Goal: Find contact information: Find contact information

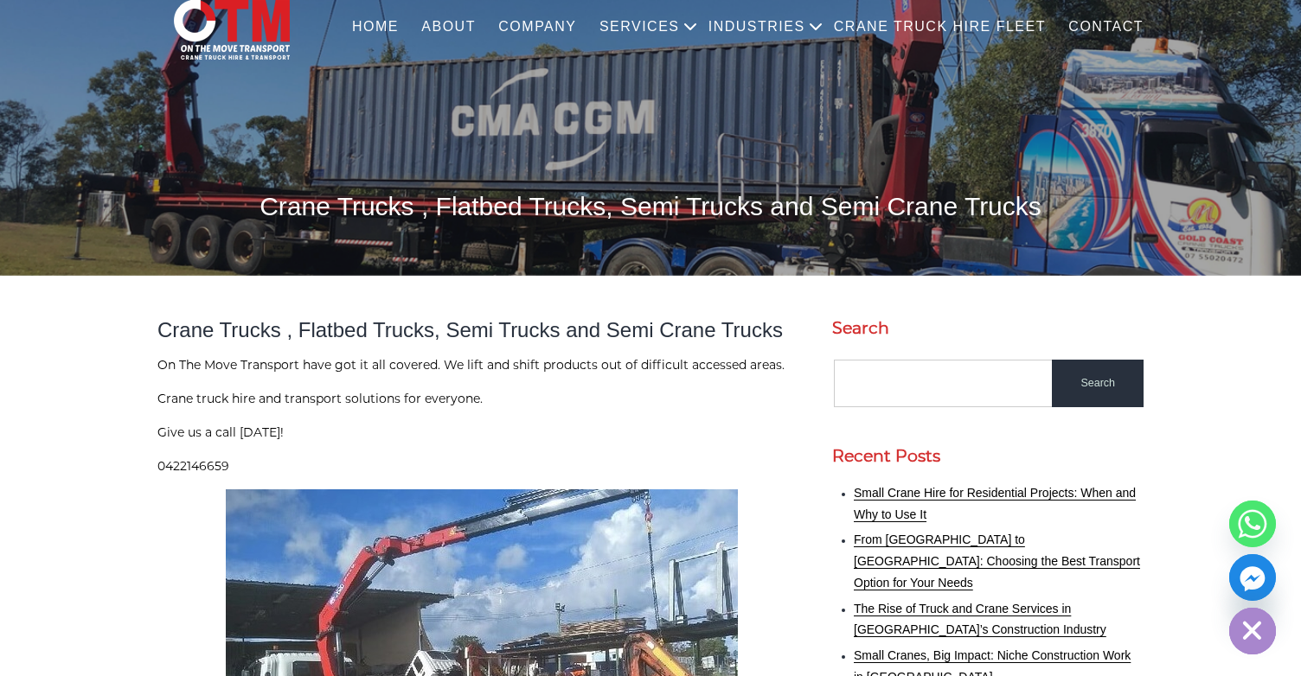
scroll to position [173, 0]
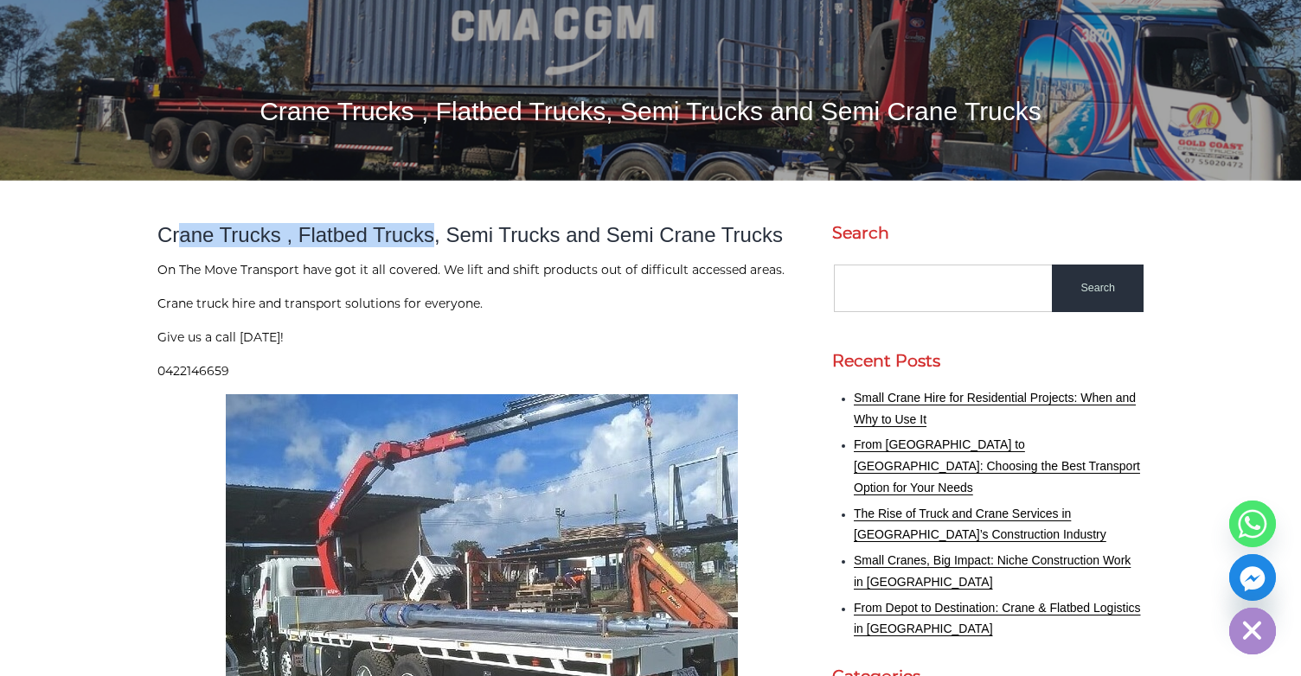
drag, startPoint x: 320, startPoint y: 249, endPoint x: 468, endPoint y: 238, distance: 148.3
click at [460, 238] on h2 "Crane Trucks , Flatbed Trucks, Semi Trucks and Semi Crane Trucks" at bounding box center [481, 235] width 649 height 24
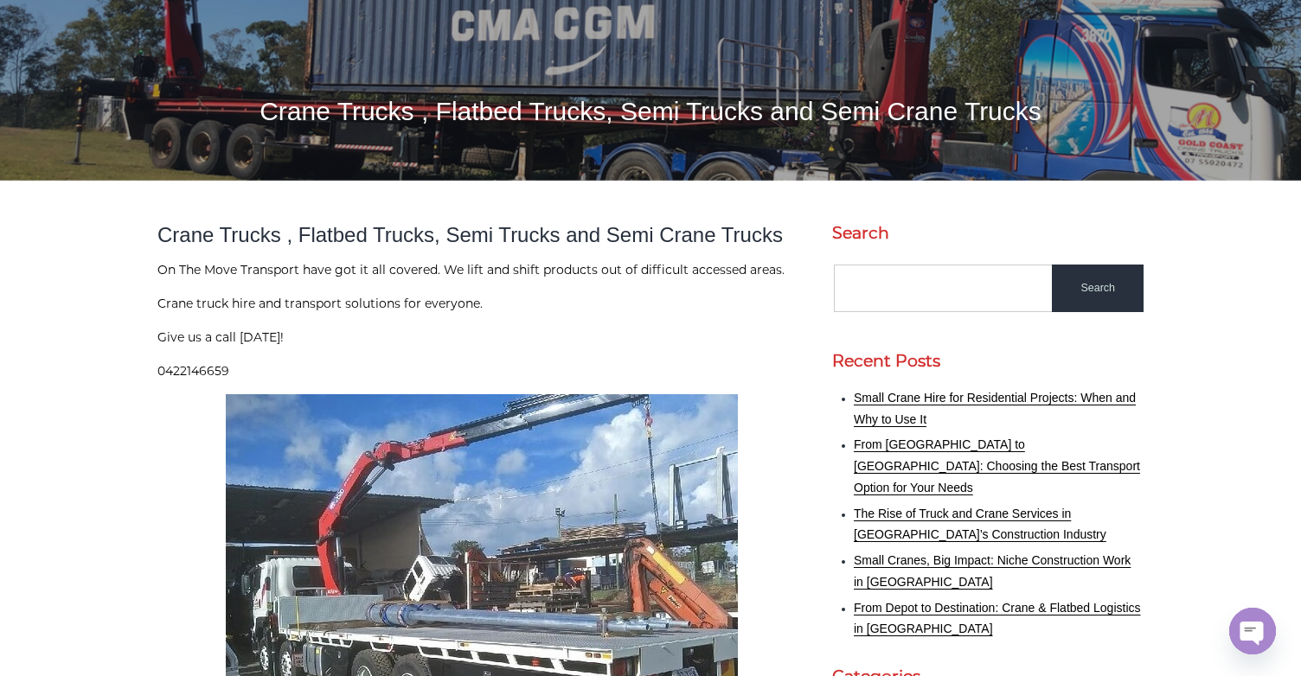
click at [468, 238] on h2 "Crane Trucks , Flatbed Trucks, Semi Trucks and Semi Crane Trucks" at bounding box center [481, 235] width 649 height 24
drag, startPoint x: 280, startPoint y: 240, endPoint x: 561, endPoint y: 246, distance: 280.3
click at [523, 246] on h2 "Crane Trucks , Flatbed Trucks, Semi Trucks and Semi Crane Trucks" at bounding box center [481, 235] width 649 height 24
click at [561, 246] on h2 "Crane Trucks , Flatbed Trucks, Semi Trucks and Semi Crane Trucks" at bounding box center [481, 235] width 649 height 24
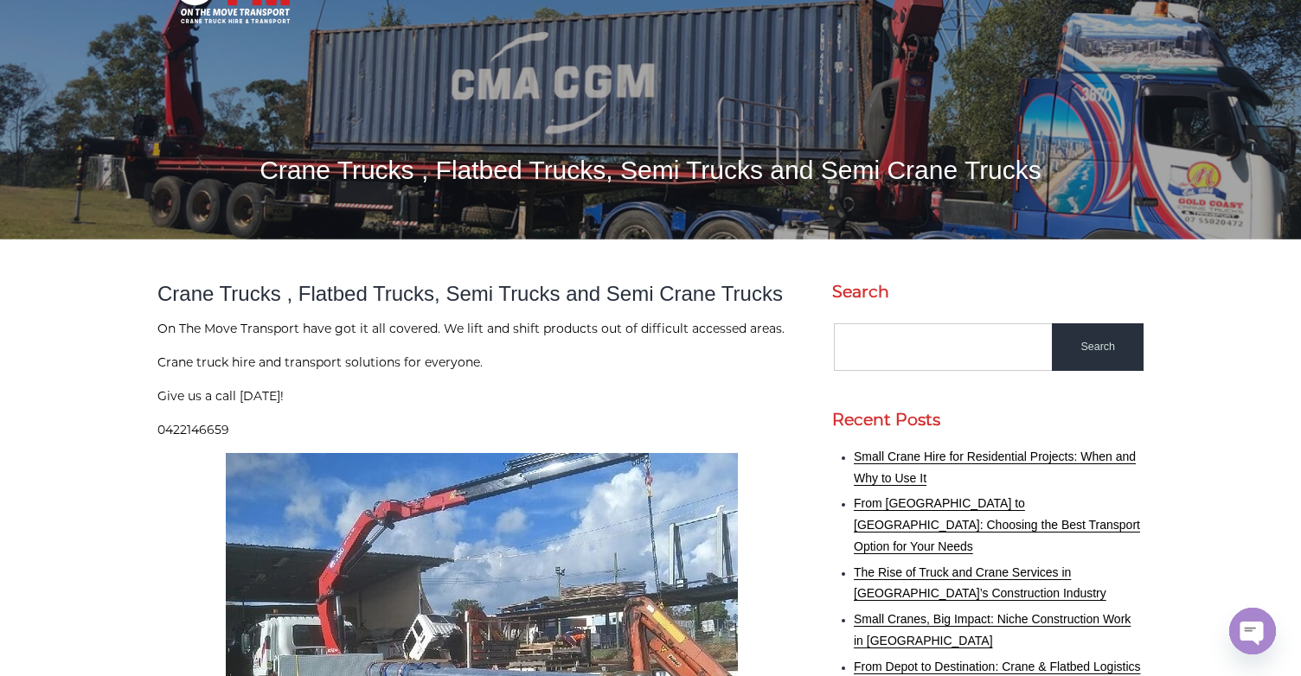
scroll to position [86, 0]
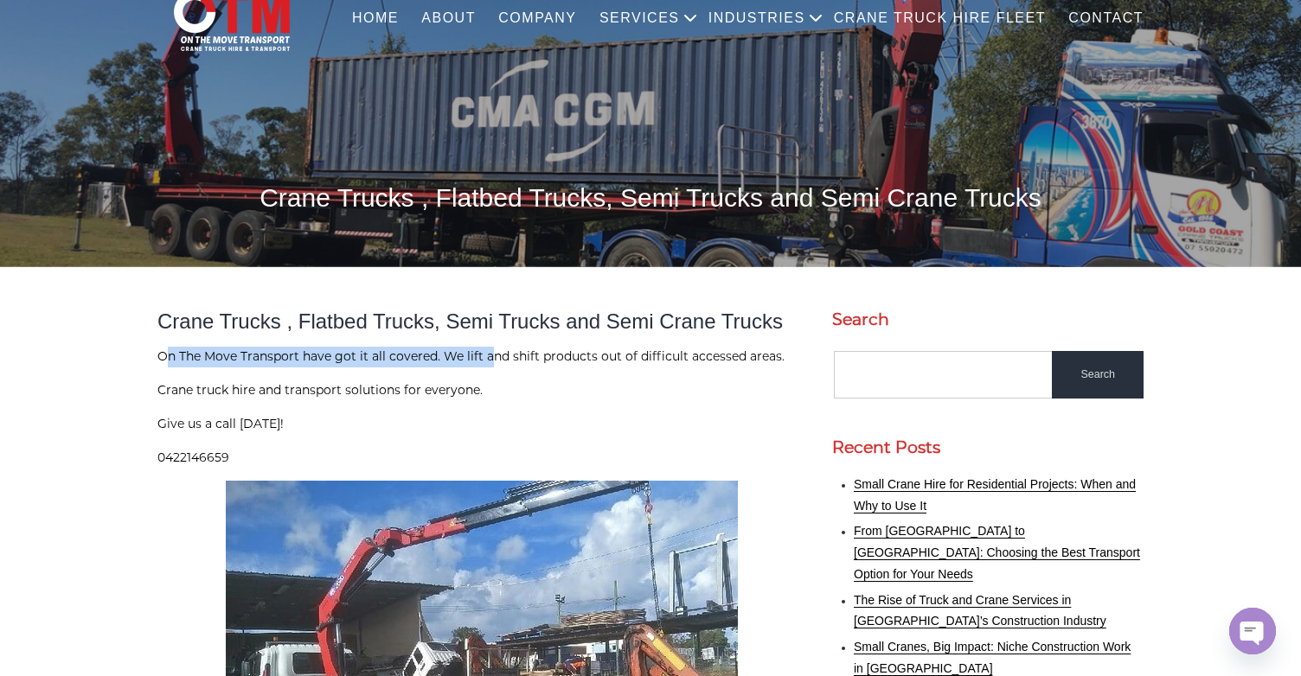
drag, startPoint x: 170, startPoint y: 361, endPoint x: 516, endPoint y: 355, distance: 346.0
click at [510, 356] on p "On The Move Transport have got it all covered. We lift and shift products out o…" at bounding box center [481, 357] width 649 height 21
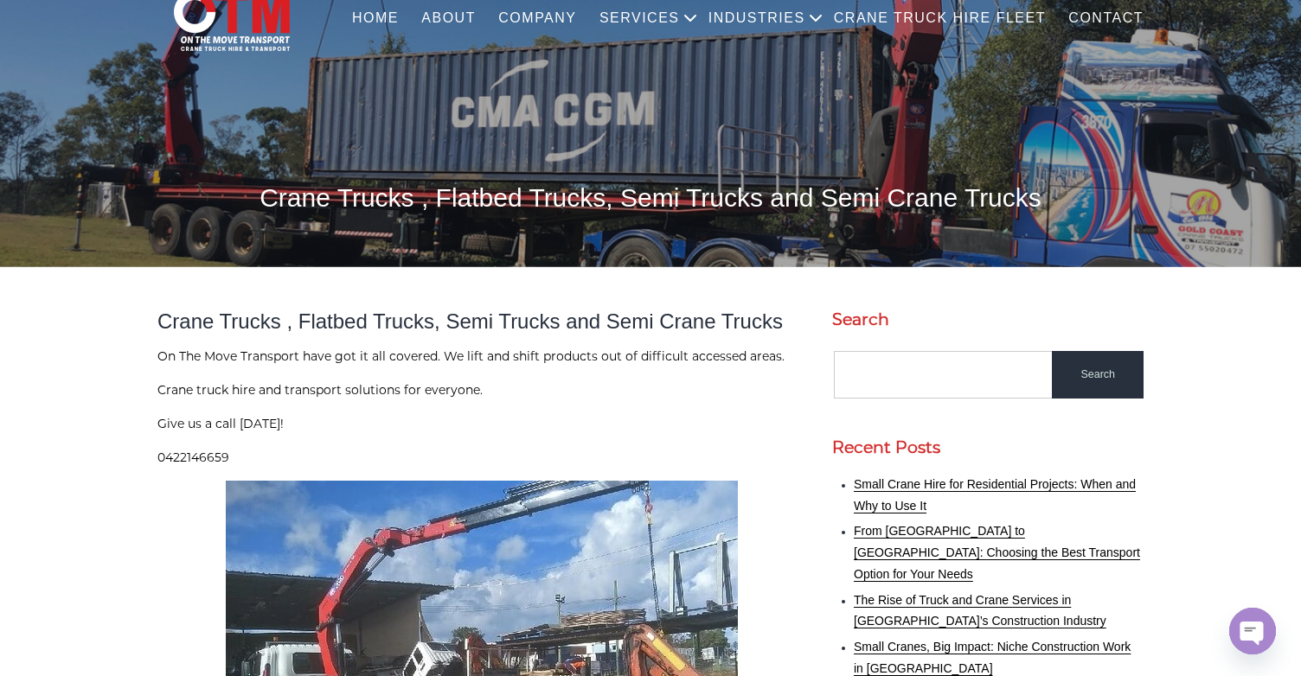
click at [516, 355] on p "On The Move Transport have got it all covered. We lift and shift products out o…" at bounding box center [481, 357] width 649 height 21
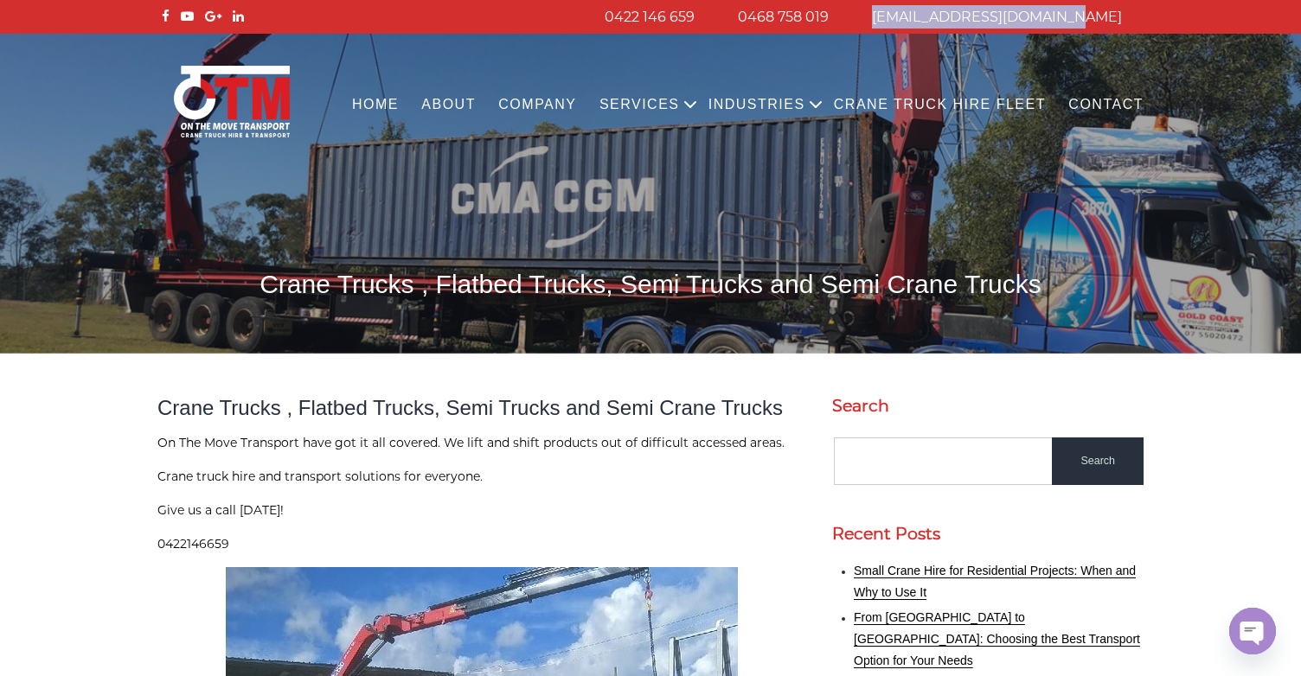
drag, startPoint x: 931, startPoint y: 15, endPoint x: 1135, endPoint y: 10, distance: 204.2
click at [1135, 10] on li "[EMAIL_ADDRESS][DOMAIN_NAME]" at bounding box center [996, 16] width 293 height 23
copy link "[EMAIL_ADDRESS][DOMAIN_NAME]"
click at [572, 539] on p "0422146659" at bounding box center [481, 545] width 649 height 21
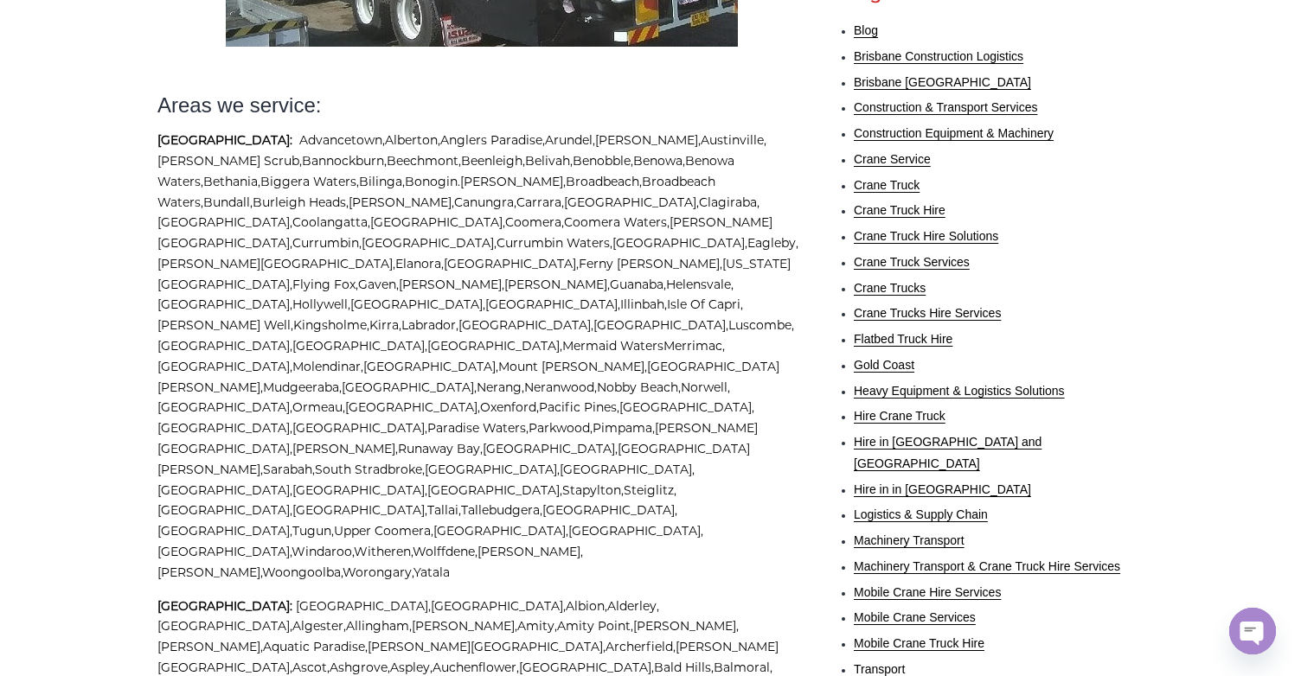
scroll to position [951, 0]
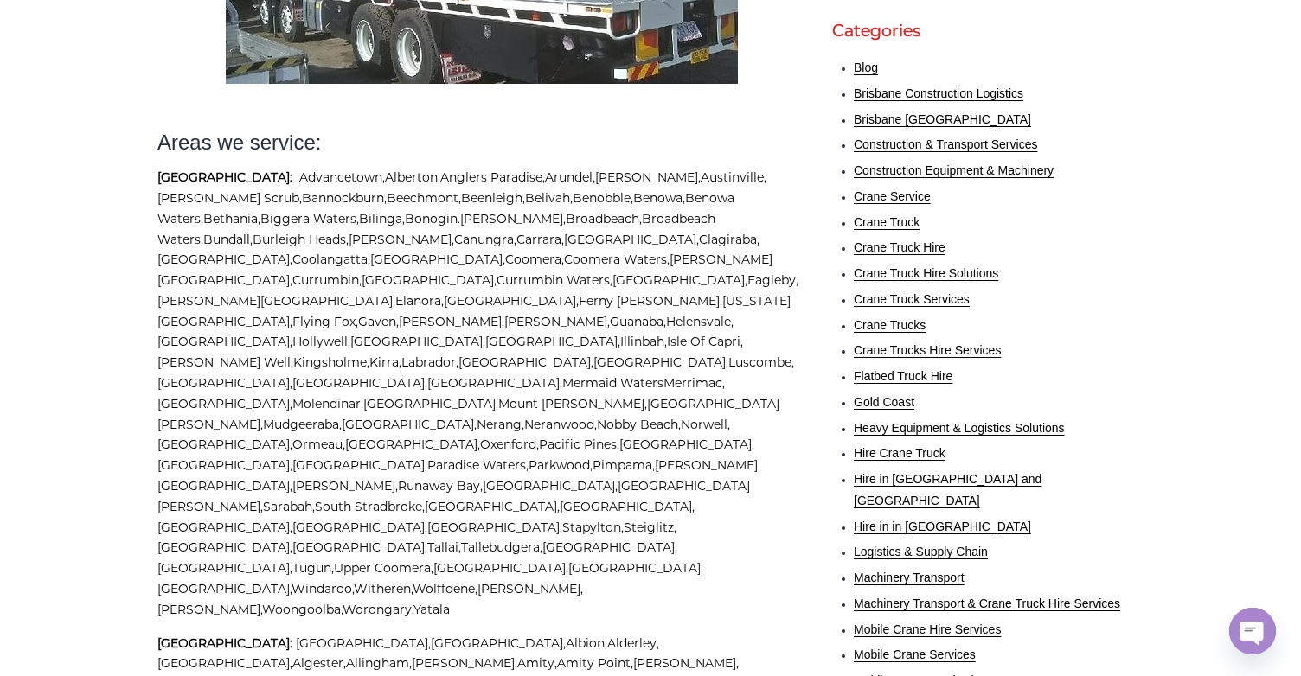
scroll to position [818, 0]
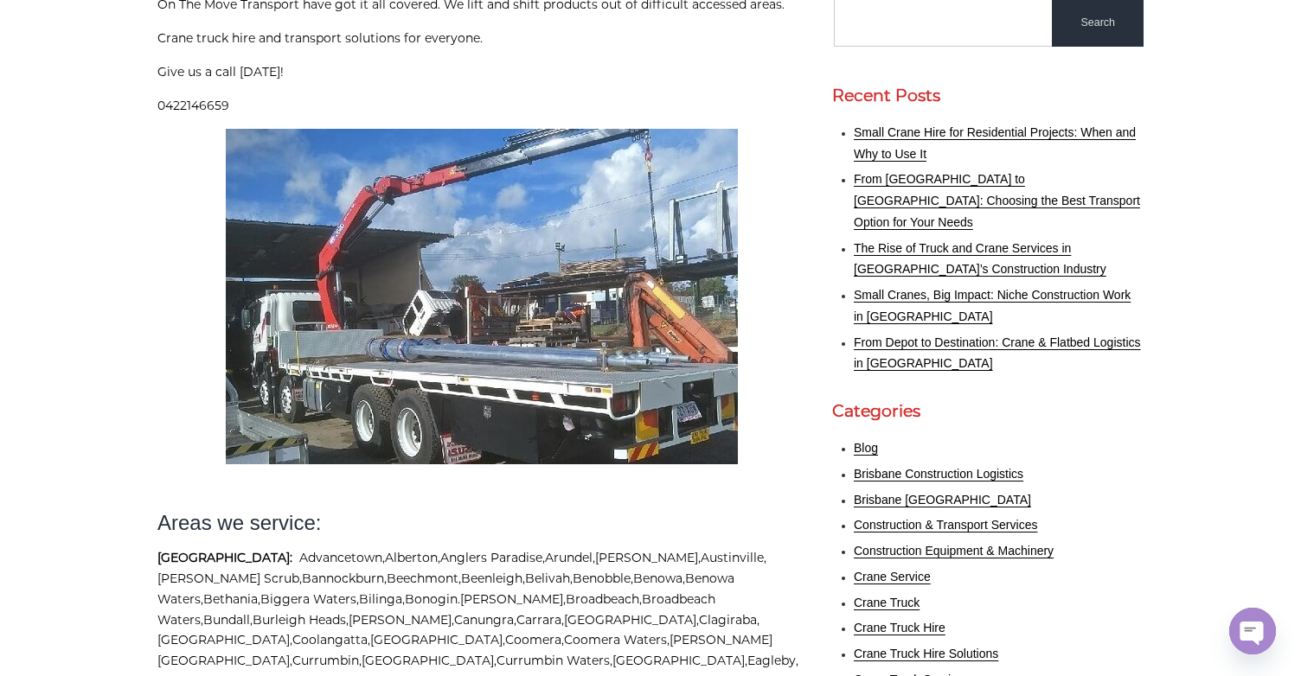
scroll to position [213, 0]
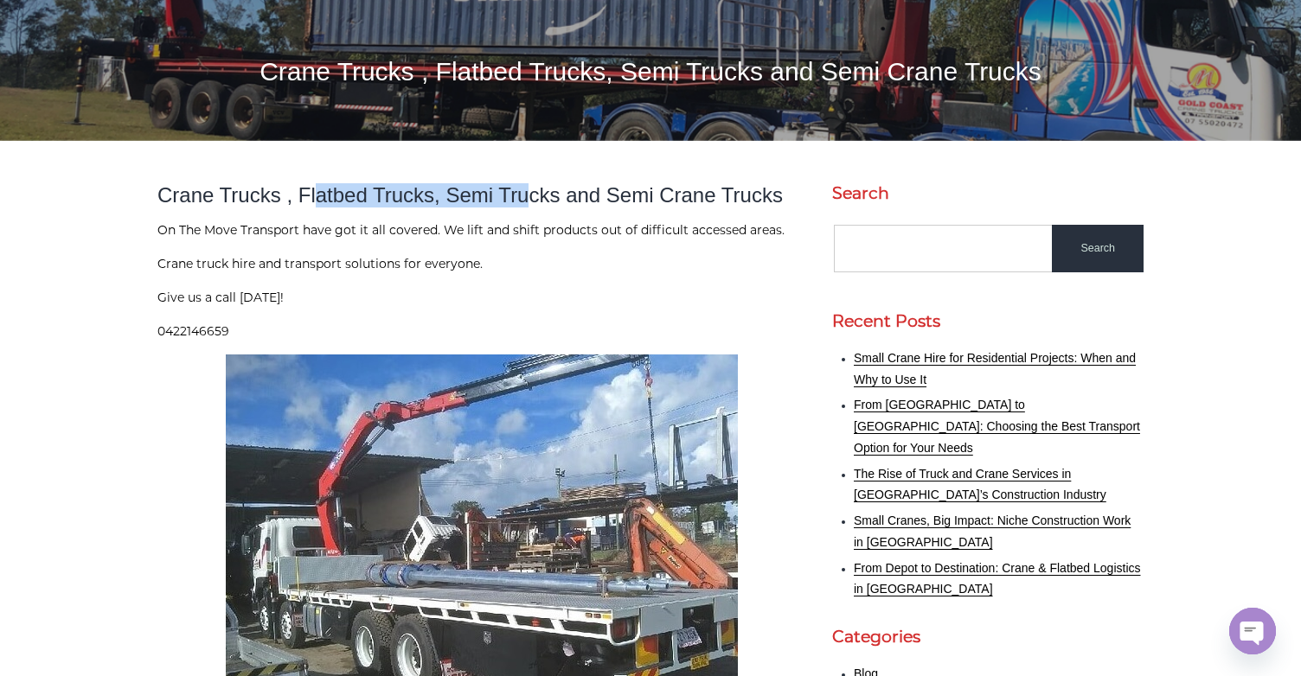
drag, startPoint x: 303, startPoint y: 193, endPoint x: 544, endPoint y: 192, distance: 241.3
click at [538, 193] on h2 "Crane Trucks , Flatbed Trucks, Semi Trucks and Semi Crane Trucks" at bounding box center [481, 195] width 649 height 24
click at [556, 192] on h2 "Crane Trucks , Flatbed Trucks, Semi Trucks and Semi Crane Trucks" at bounding box center [481, 195] width 649 height 24
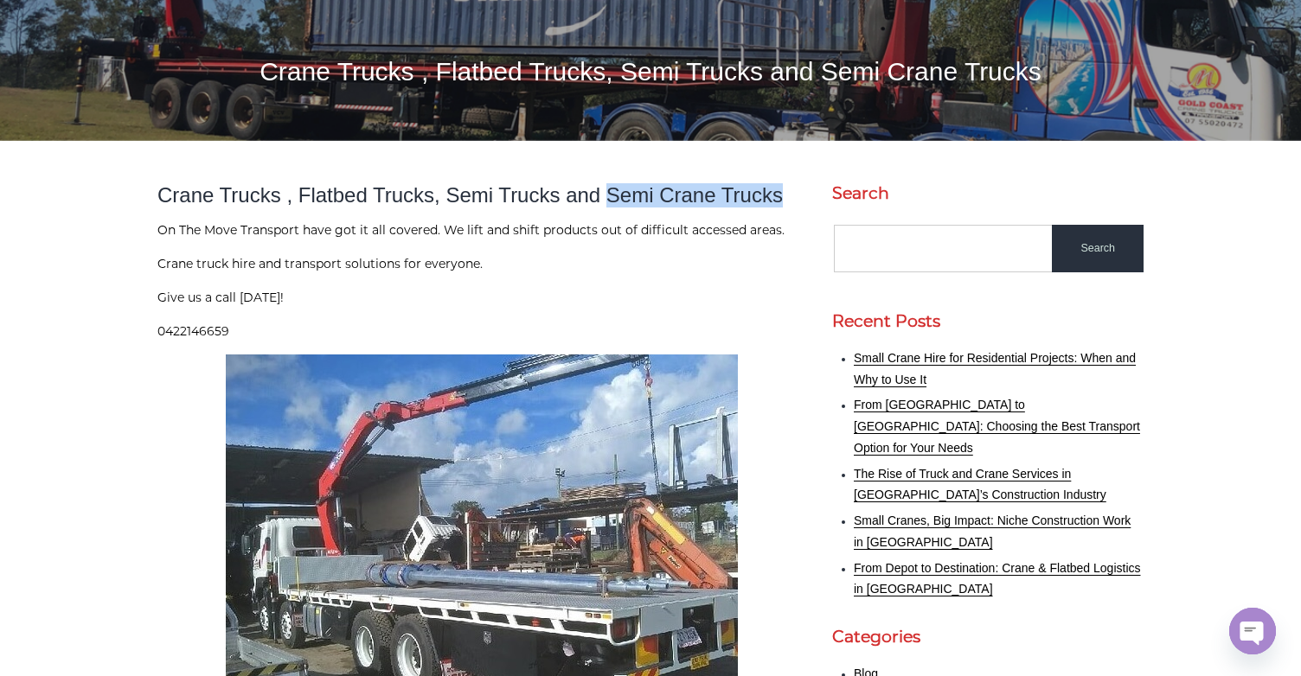
drag, startPoint x: 585, startPoint y: 200, endPoint x: 746, endPoint y: 194, distance: 161.9
click at [746, 194] on h2 "Crane Trucks , Flatbed Trucks, Semi Trucks and Semi Crane Trucks" at bounding box center [481, 195] width 649 height 24
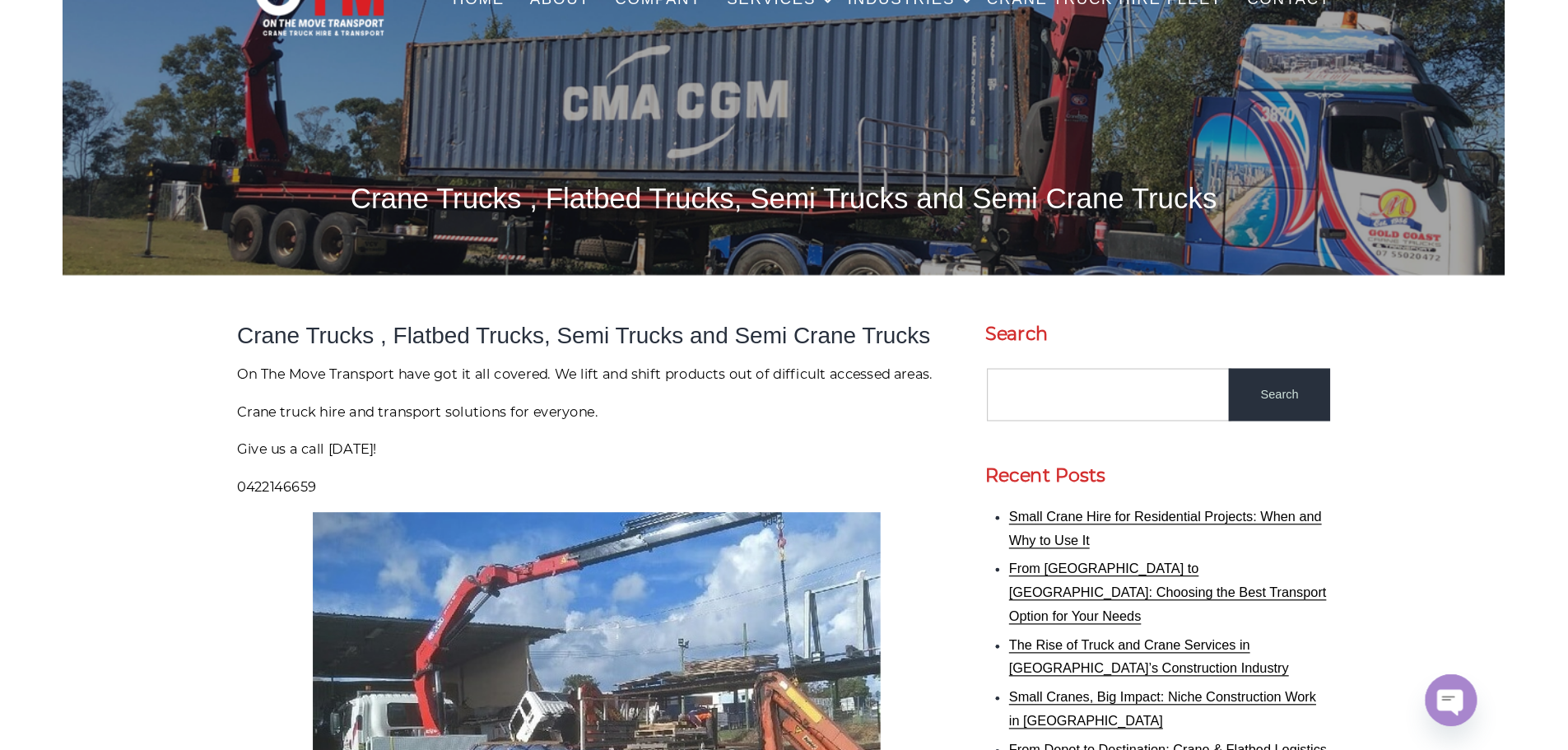
scroll to position [0, 0]
